Goal: Task Accomplishment & Management: Complete application form

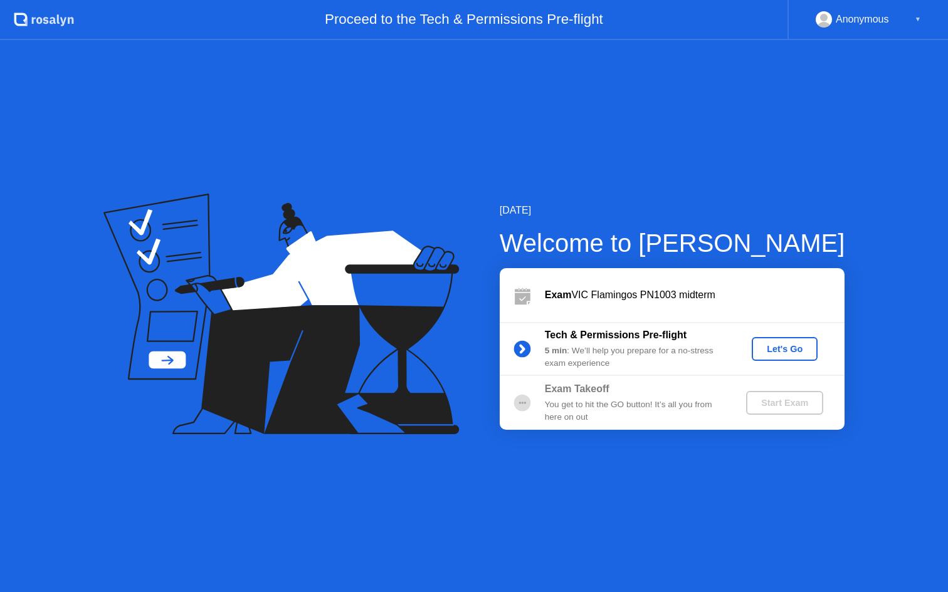
click at [773, 345] on div "Let's Go" at bounding box center [784, 349] width 56 height 10
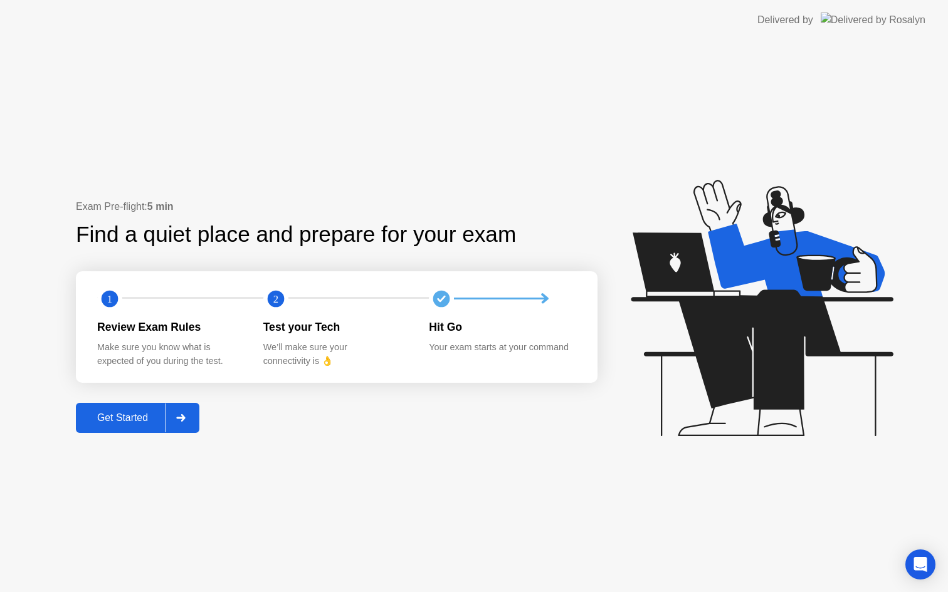
click at [135, 423] on div "Get Started" at bounding box center [123, 417] width 86 height 11
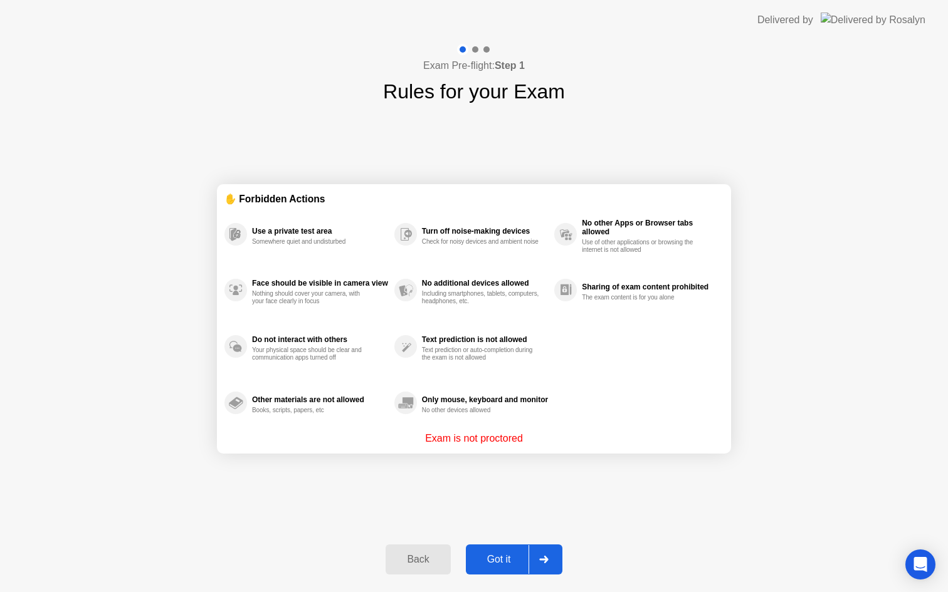
click at [498, 563] on div "Got it" at bounding box center [498, 559] width 59 height 11
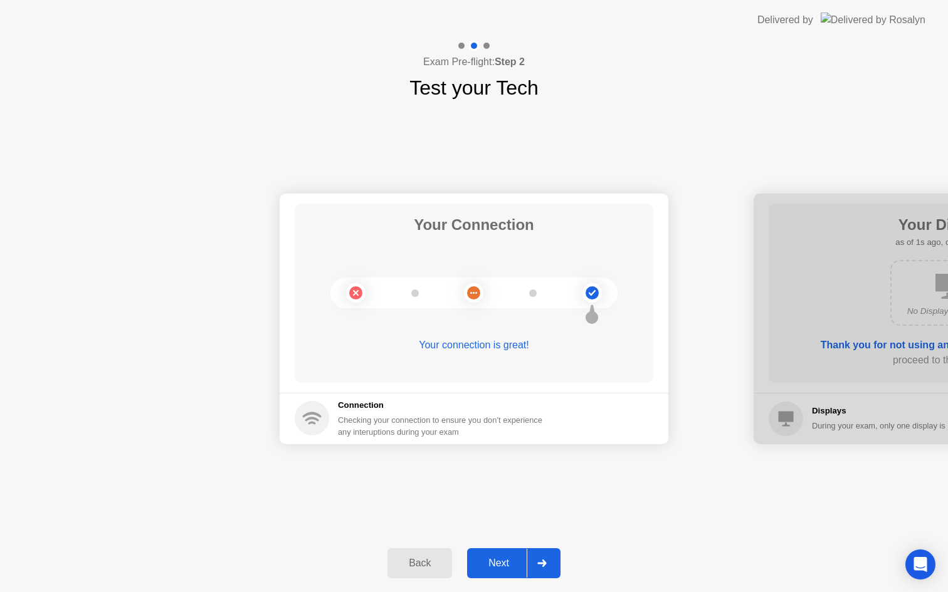
click at [505, 569] on div "Next" at bounding box center [499, 563] width 56 height 11
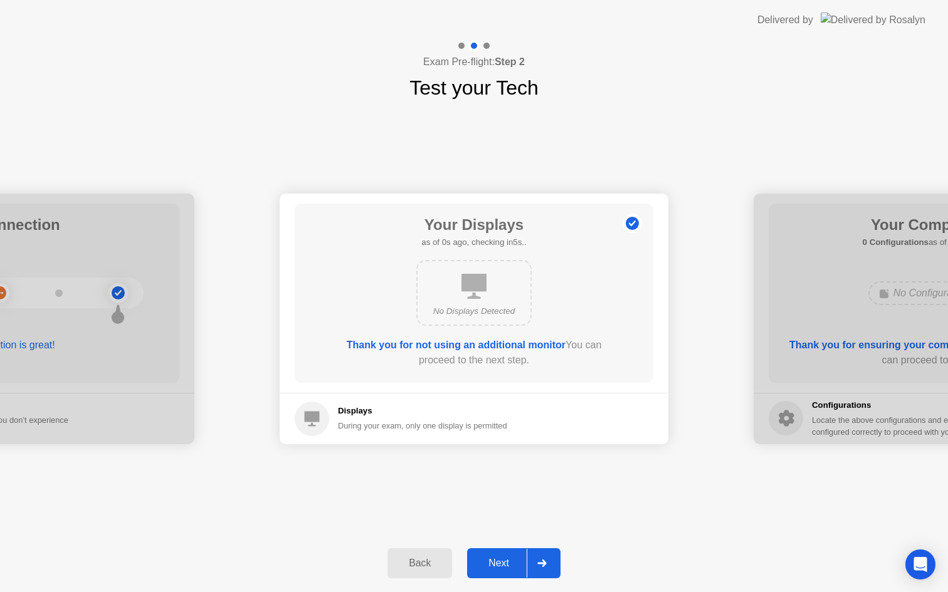
click at [505, 569] on div "Next" at bounding box center [499, 563] width 56 height 11
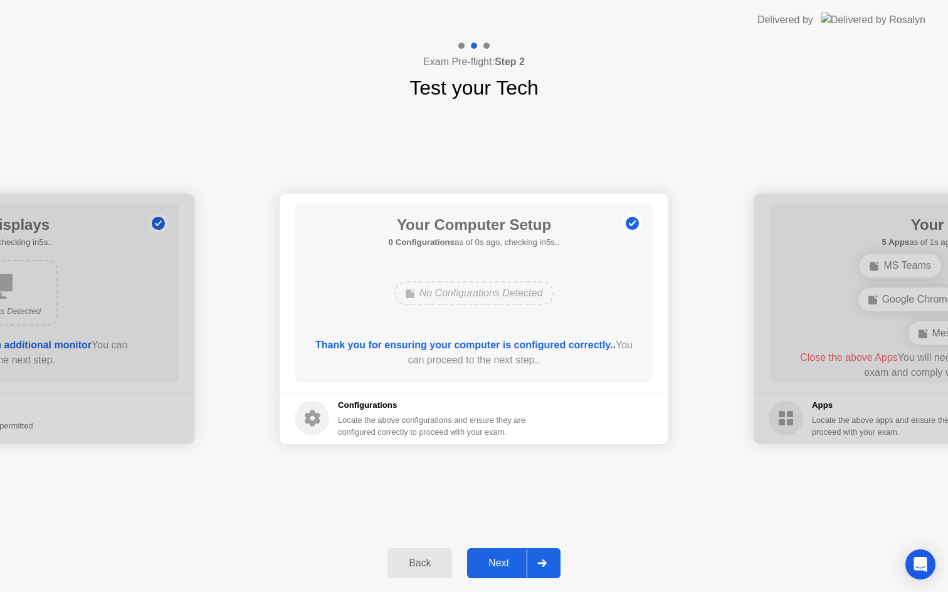
click at [505, 569] on div "Next" at bounding box center [499, 563] width 56 height 11
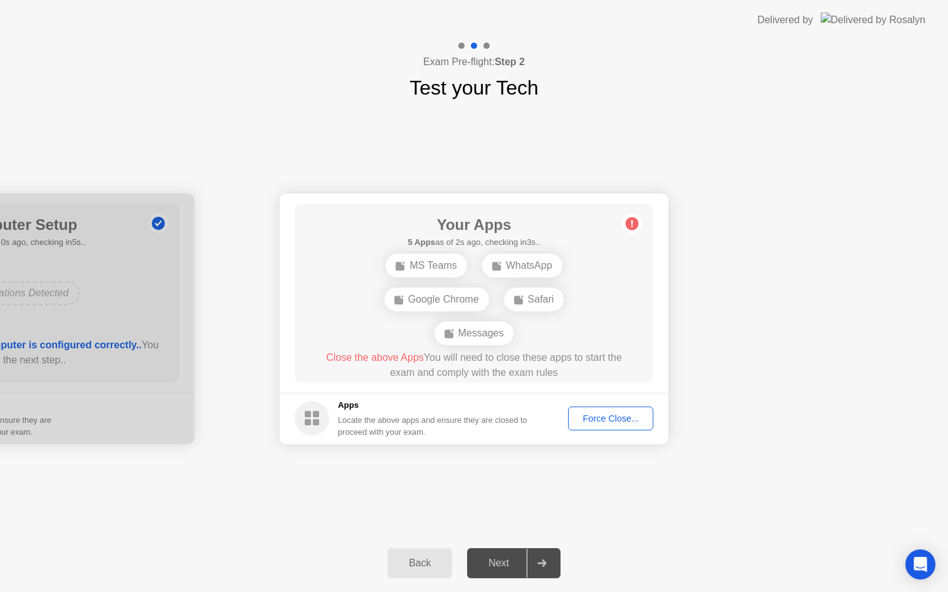
click at [636, 417] on div "Force Close..." at bounding box center [610, 419] width 76 height 10
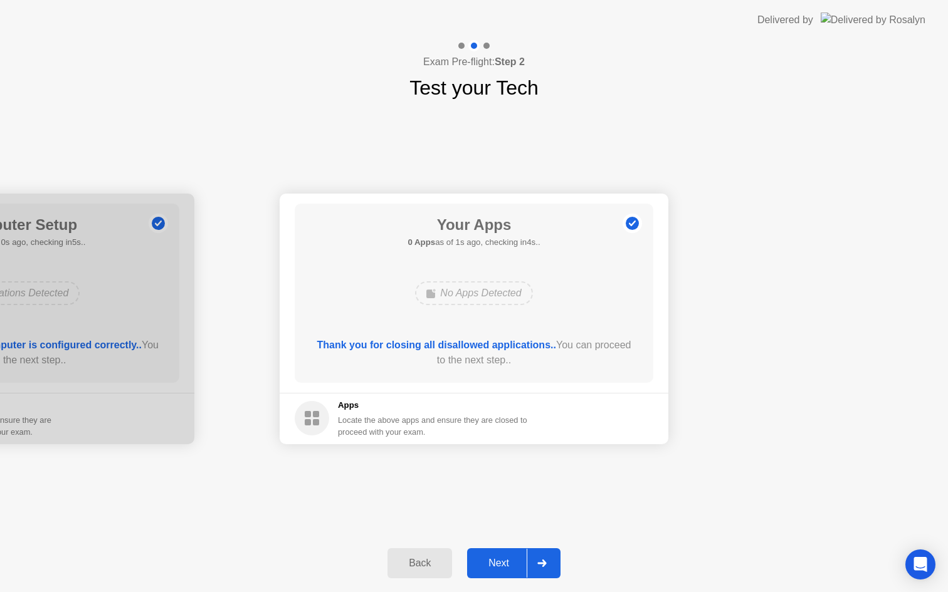
click at [488, 558] on div "Next" at bounding box center [499, 563] width 56 height 11
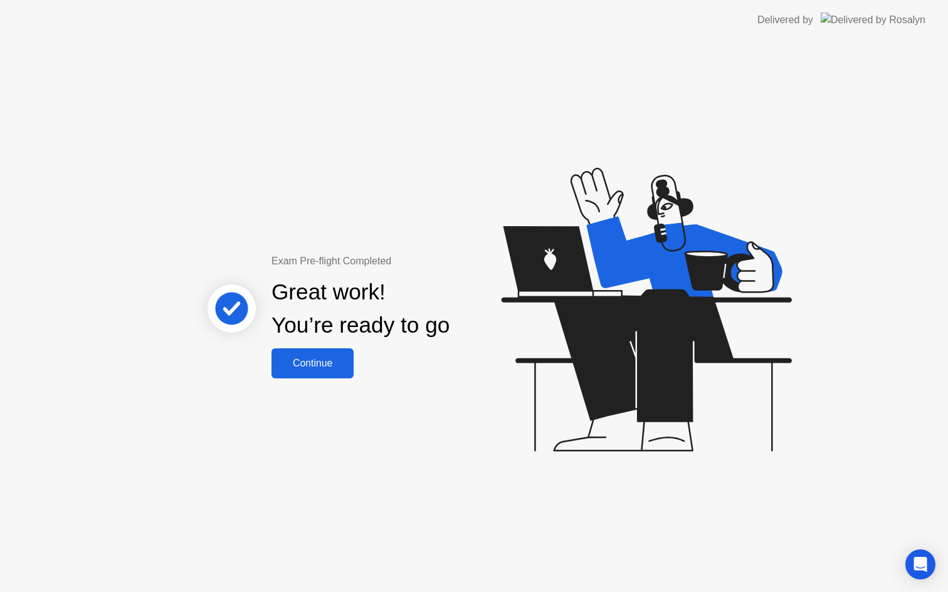
click at [342, 375] on button "Continue" at bounding box center [312, 363] width 82 height 30
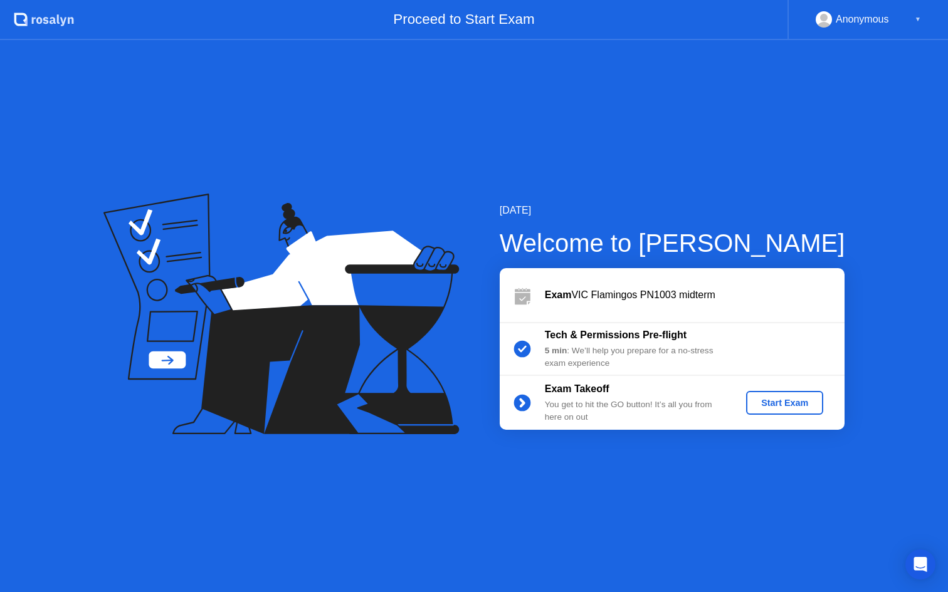
click at [800, 404] on div "Start Exam" at bounding box center [784, 403] width 67 height 10
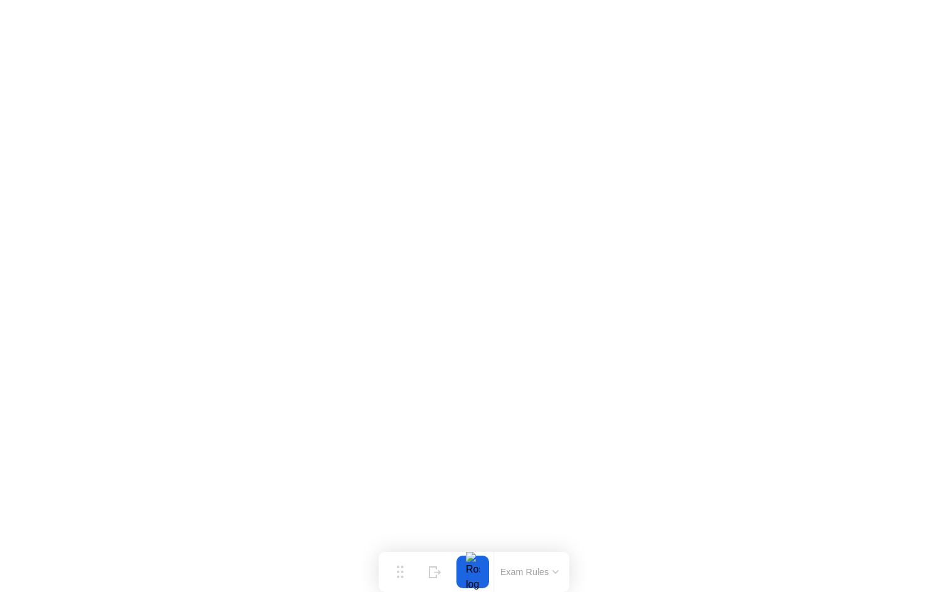
click at [471, 575] on div at bounding box center [472, 572] width 26 height 33
click at [550, 571] on button "Exam Rules" at bounding box center [529, 572] width 66 height 11
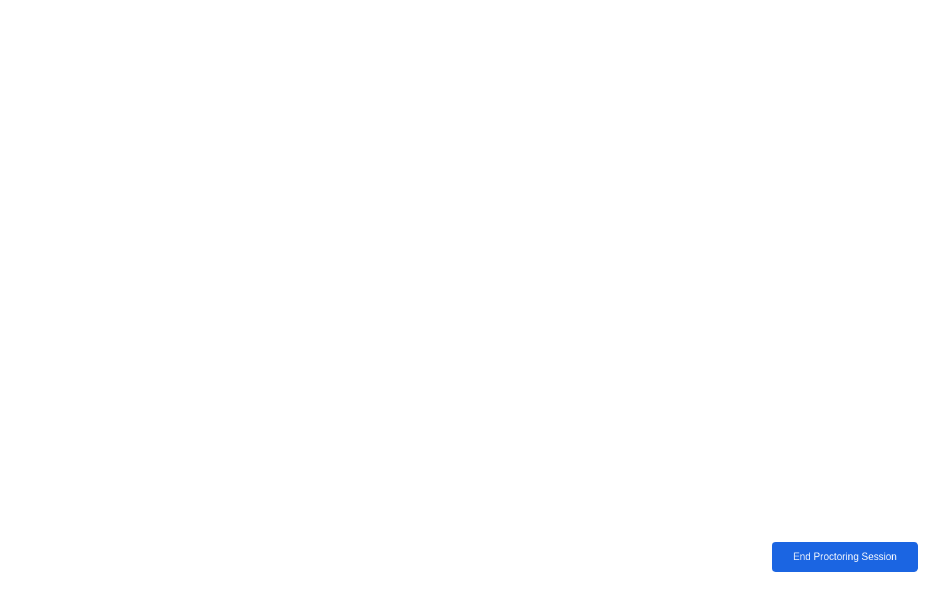
click at [792, 559] on div "End Proctoring Session" at bounding box center [844, 557] width 139 height 11
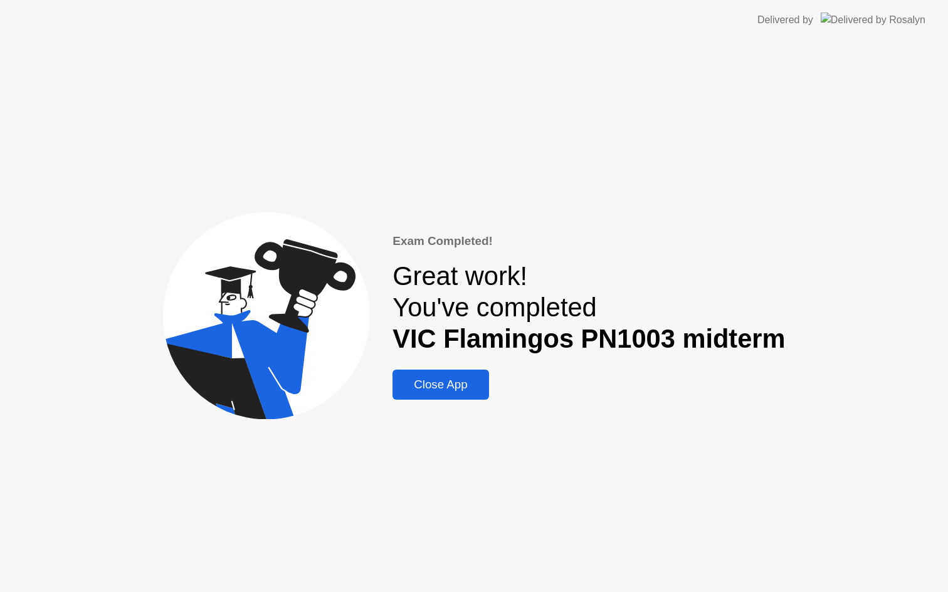
click at [464, 387] on div "Close App" at bounding box center [440, 385] width 88 height 14
